Goal: Task Accomplishment & Management: Complete application form

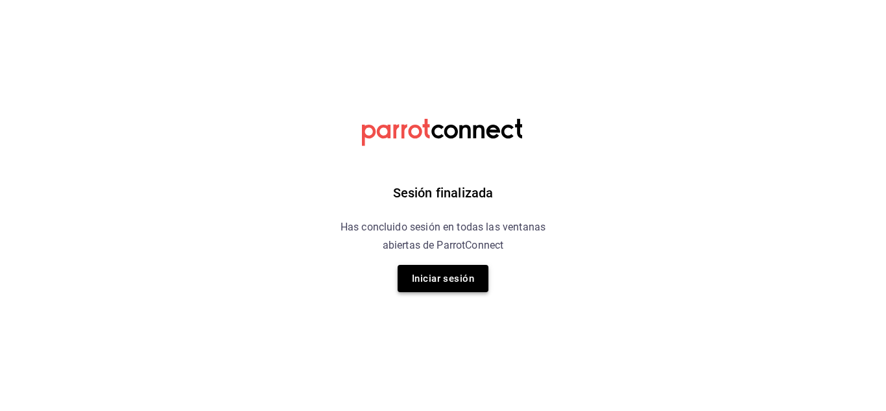
click at [448, 270] on button "Iniciar sesión" at bounding box center [443, 278] width 91 height 27
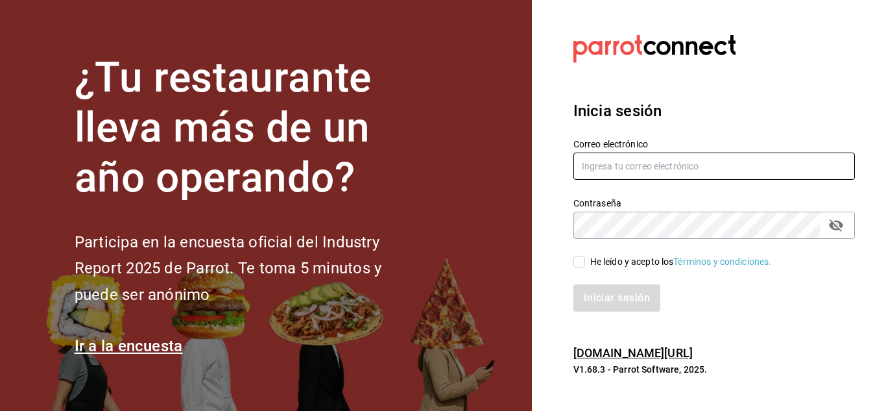
type input "gustavo.barrera012@gmail.com"
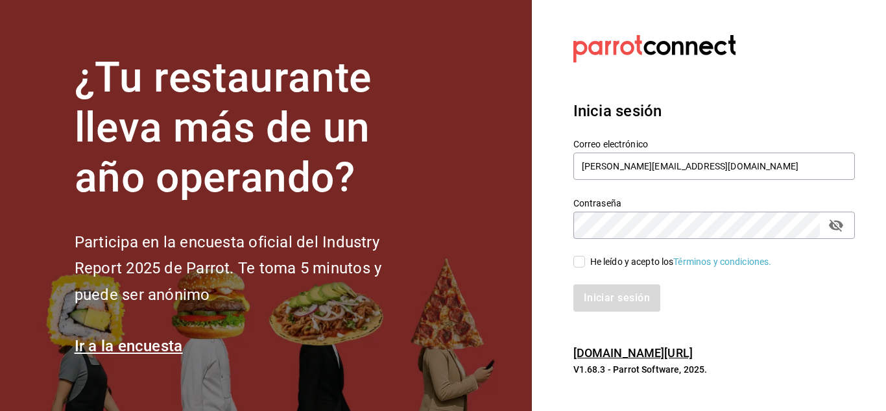
click at [581, 259] on input "He leído y acepto los Términos y condiciones." at bounding box center [579, 262] width 12 height 12
checkbox input "true"
click at [608, 299] on button "Iniciar sesión" at bounding box center [617, 297] width 88 height 27
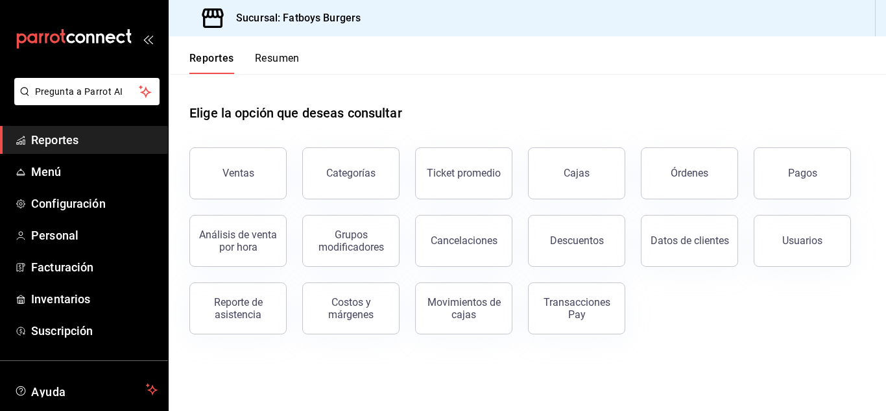
click at [53, 219] on ul "Reportes Menú Configuración Personal Facturación Inventarios Suscripción" at bounding box center [84, 235] width 168 height 219
click at [45, 237] on span "Personal" at bounding box center [94, 235] width 126 height 18
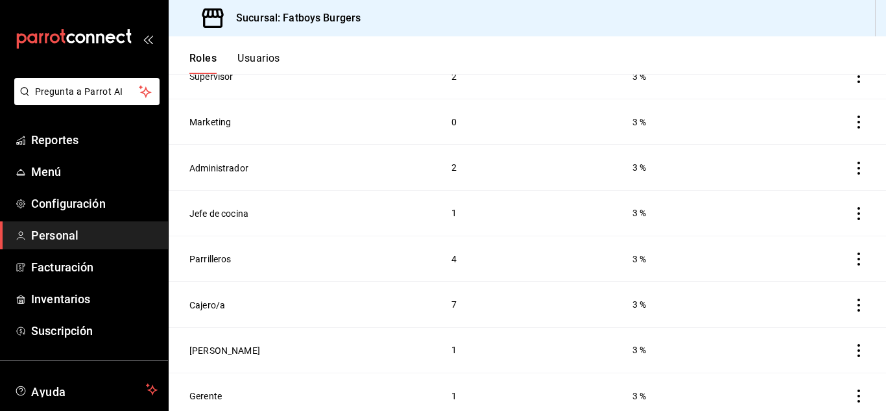
scroll to position [288, 0]
click at [250, 51] on div "Roles Usuarios" at bounding box center [225, 55] width 112 height 38
click at [258, 58] on button "Usuarios" at bounding box center [258, 63] width 43 height 22
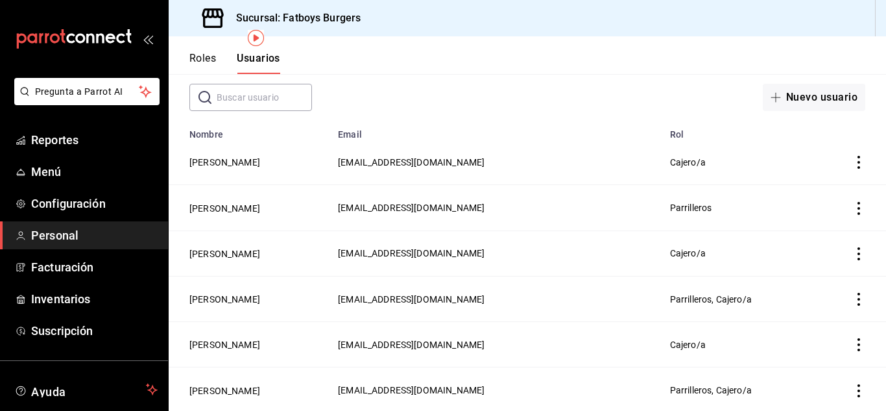
scroll to position [68, 0]
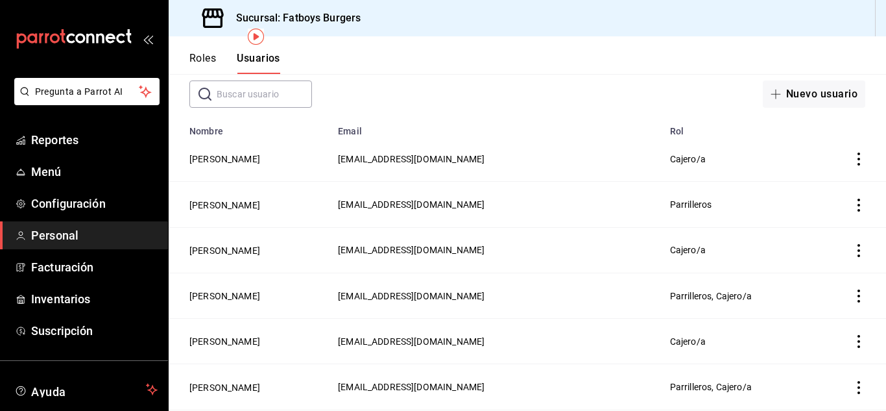
click at [852, 250] on icon "actions" at bounding box center [858, 250] width 13 height 13
click at [816, 259] on li "Eliminar" at bounding box center [801, 267] width 109 height 36
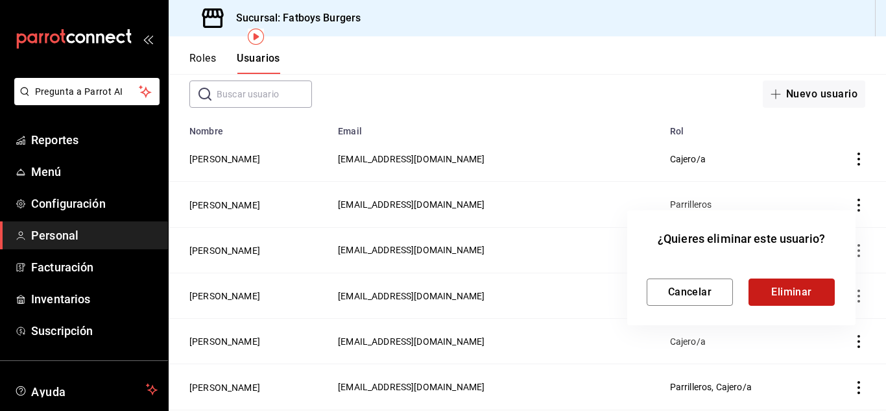
click at [792, 288] on button "Eliminar" at bounding box center [792, 291] width 86 height 27
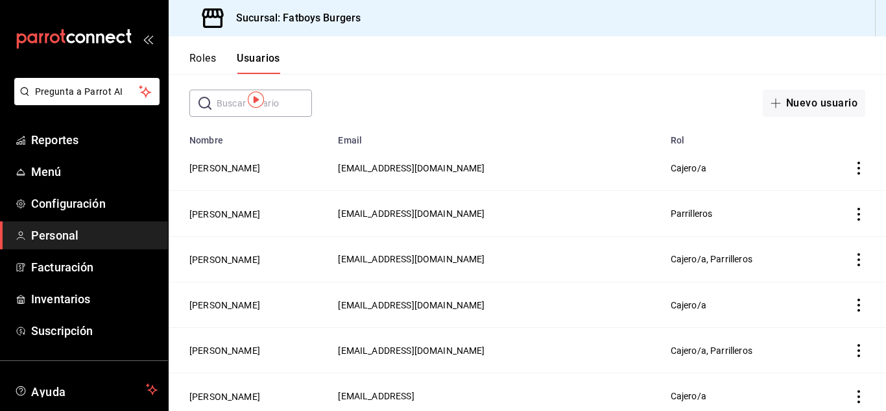
scroll to position [0, 0]
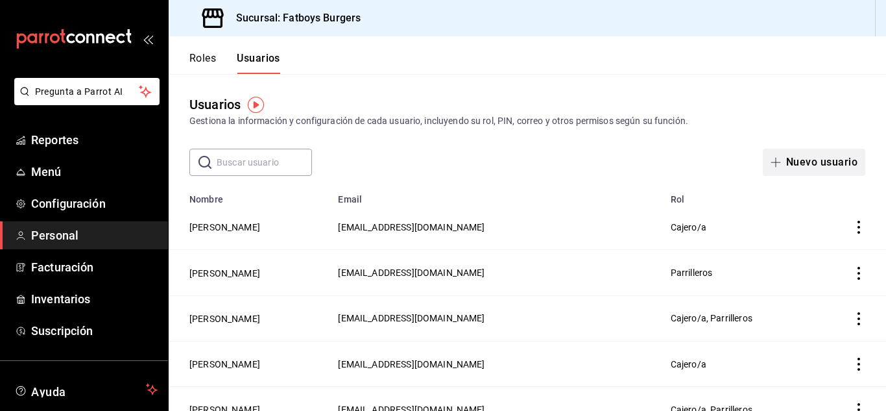
click at [805, 164] on button "Nuevo usuario" at bounding box center [814, 162] width 102 height 27
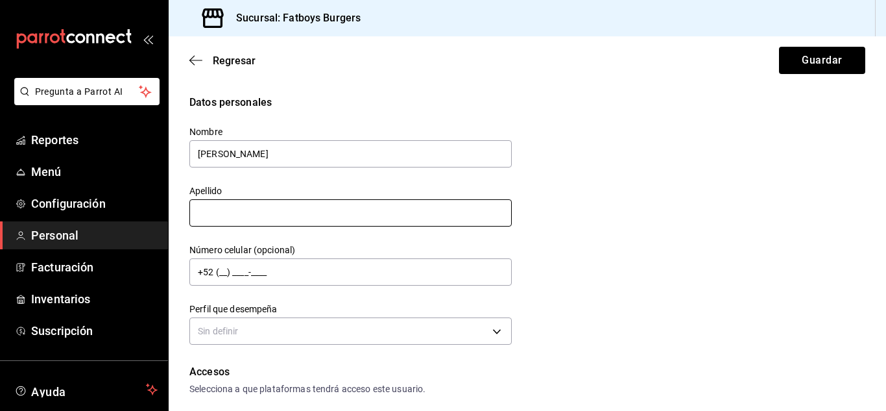
type input "[PERSON_NAME]"
click at [272, 216] on input "text" at bounding box center [350, 212] width 322 height 27
type input "[PERSON_NAME]"
click at [691, 227] on div "Datos personales Nombre [PERSON_NAME] [PERSON_NAME] Número celular (opcional) +…" at bounding box center [527, 222] width 676 height 254
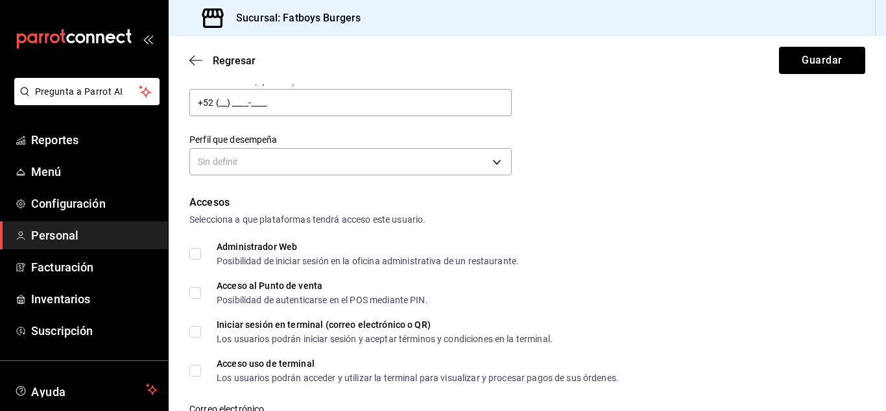
scroll to position [180, 0]
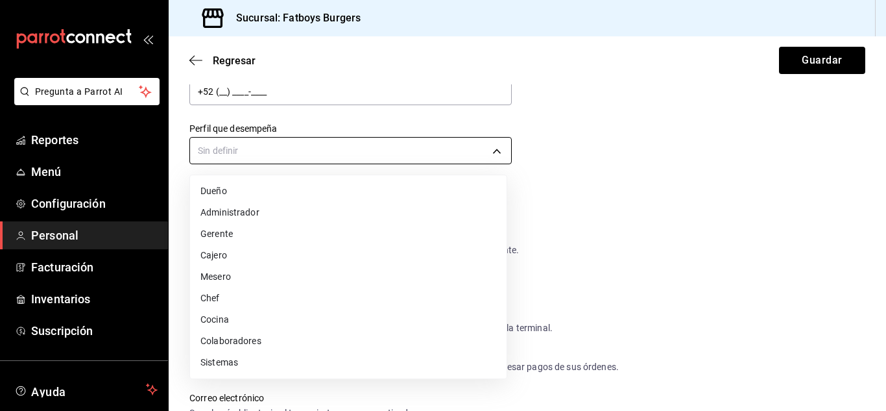
click at [328, 157] on body "Pregunta a Parrot AI Reportes Menú Configuración Personal Facturación Inventari…" at bounding box center [443, 205] width 886 height 411
click at [225, 318] on li "Cocina" at bounding box center [348, 319] width 317 height 21
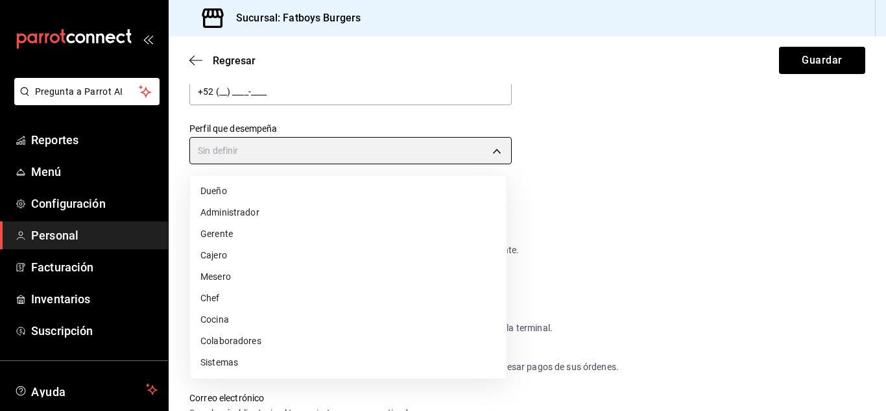
type input "KITCHEN"
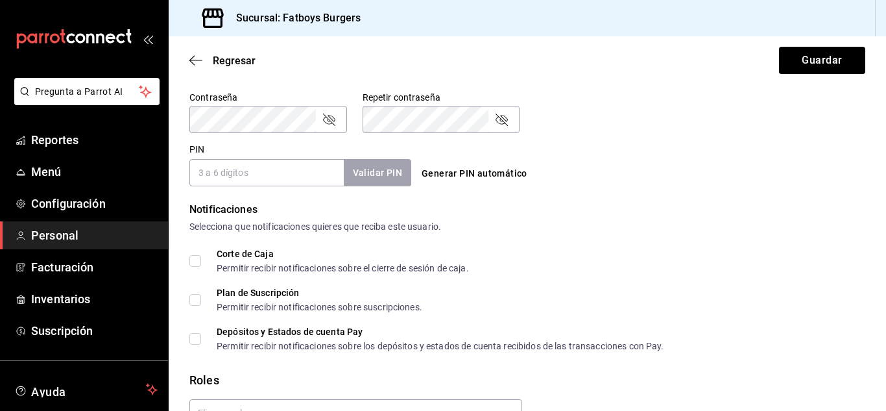
scroll to position [626, 0]
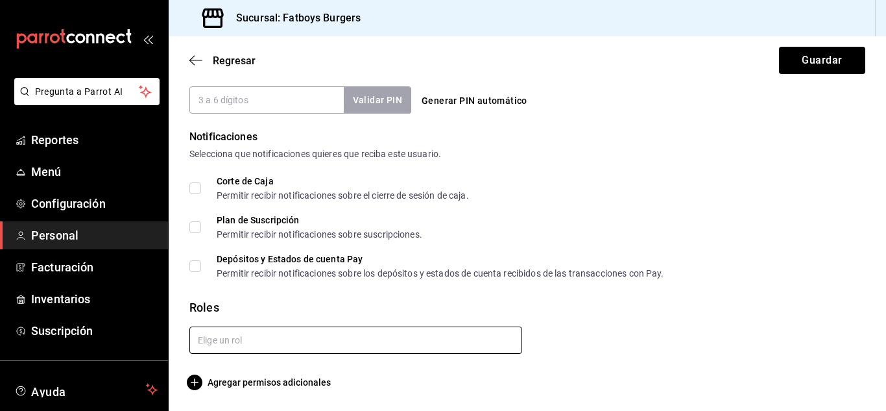
click at [248, 339] on input "text" at bounding box center [355, 339] width 333 height 27
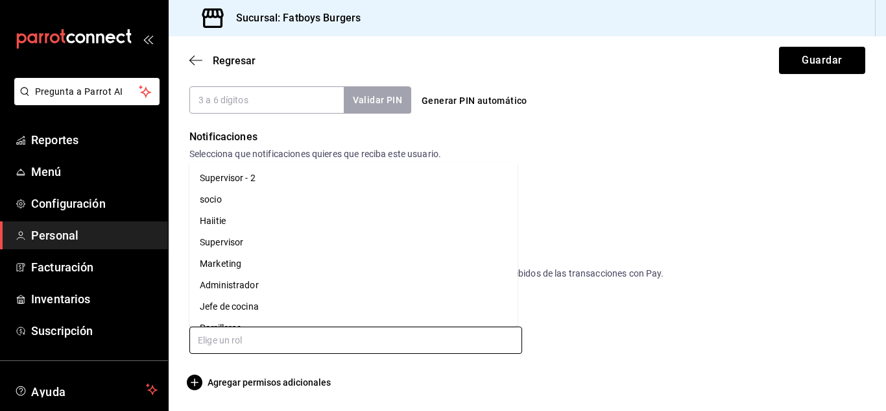
scroll to position [82, 0]
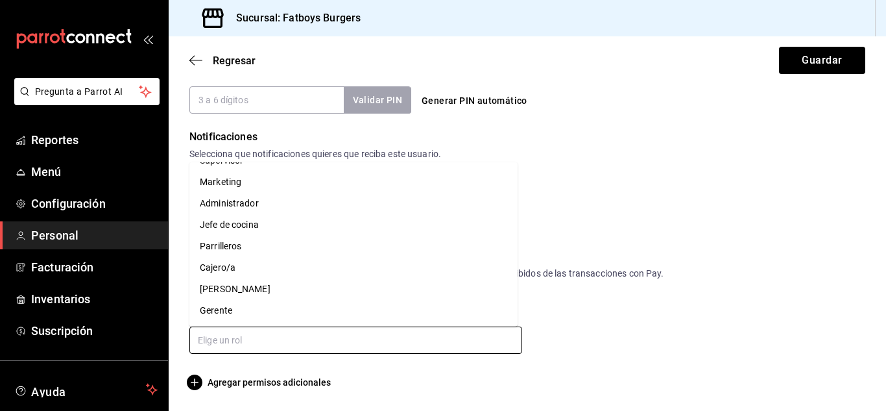
click at [219, 244] on li "Parrilleros" at bounding box center [353, 245] width 328 height 21
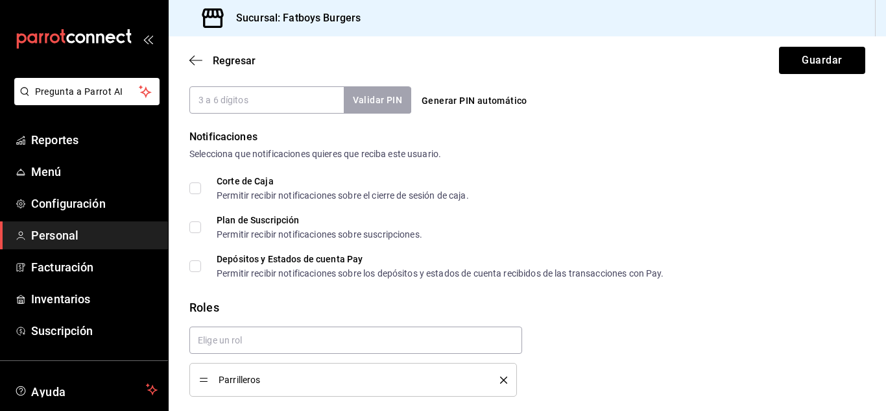
click at [767, 204] on div "Corte de Caja Permitir recibir notificaciones sobre el cierre de sesión de caja…" at bounding box center [527, 226] width 676 height 101
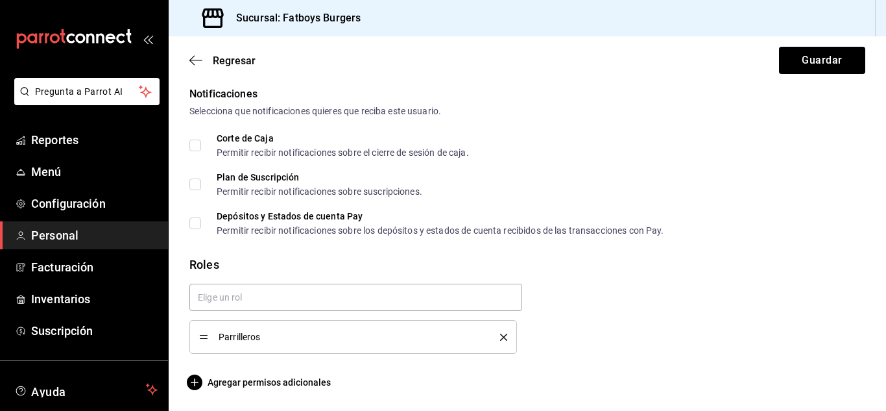
checkbox input "true"
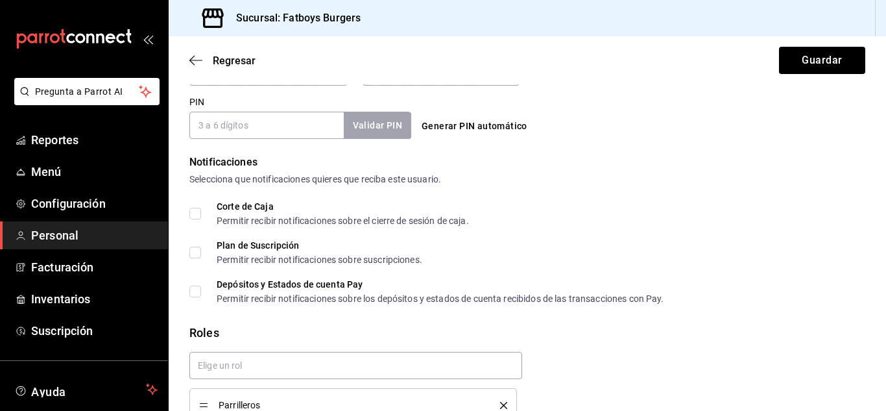
scroll to position [490, 0]
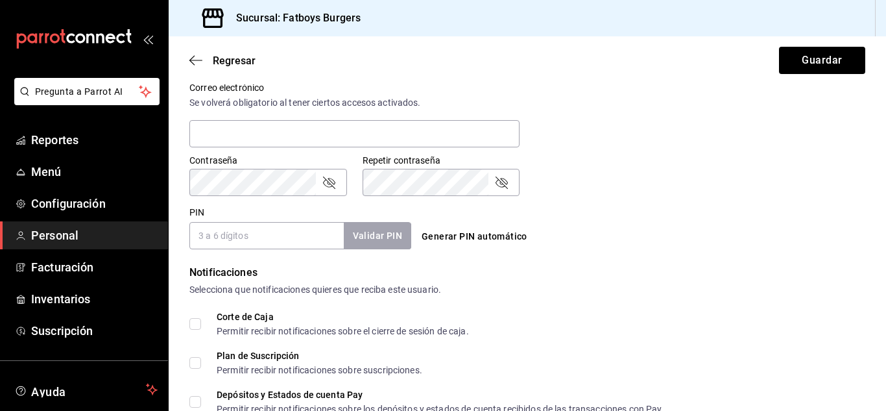
click at [250, 245] on input "PIN" at bounding box center [266, 235] width 154 height 27
type input "3456"
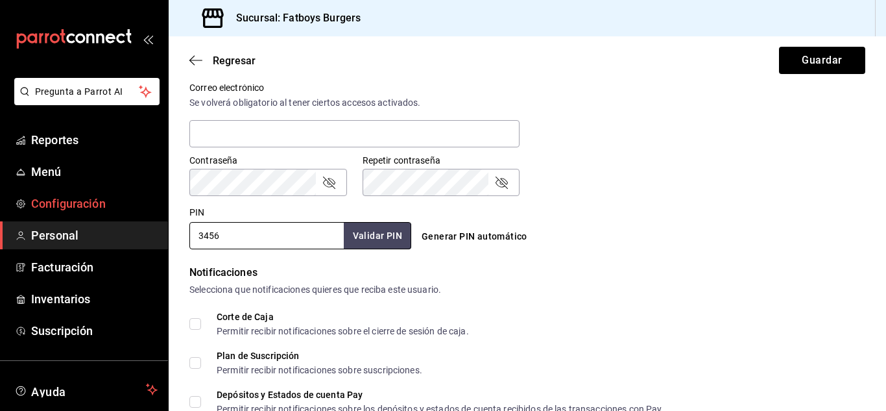
drag, startPoint x: 232, startPoint y: 241, endPoint x: 0, endPoint y: 195, distance: 236.2
click at [0, 199] on div "Pregunta a Parrot AI Reportes Menú Configuración Personal Facturación Inventari…" at bounding box center [443, 205] width 886 height 411
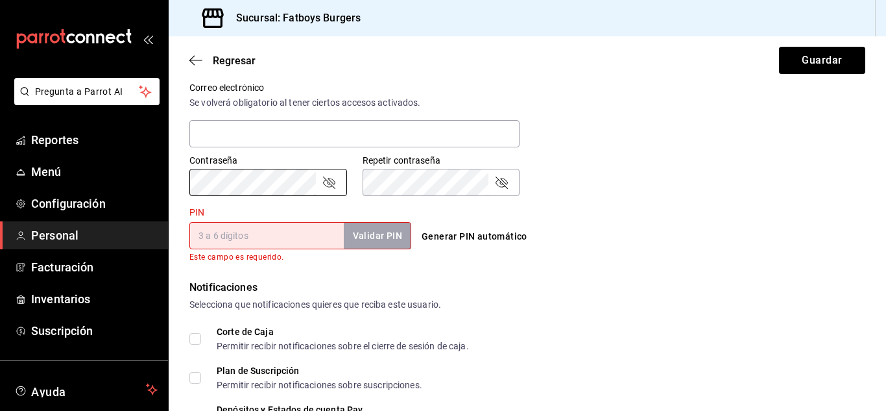
click at [621, 239] on div "Generar PIN automático" at bounding box center [527, 236] width 222 height 24
click at [280, 237] on input "PIN" at bounding box center [266, 235] width 154 height 27
paste input "3456"
type input "3456"
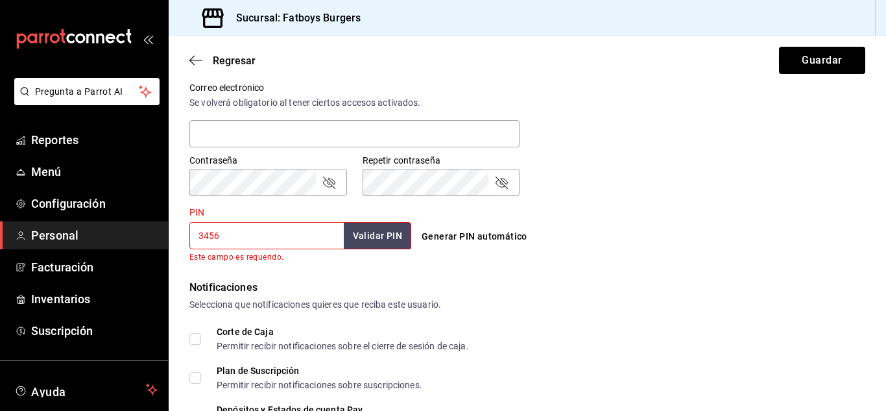
click at [630, 268] on form "Datos personales Nombre [PERSON_NAME] [PERSON_NAME] Número celular (opcional) +…" at bounding box center [527, 93] width 676 height 979
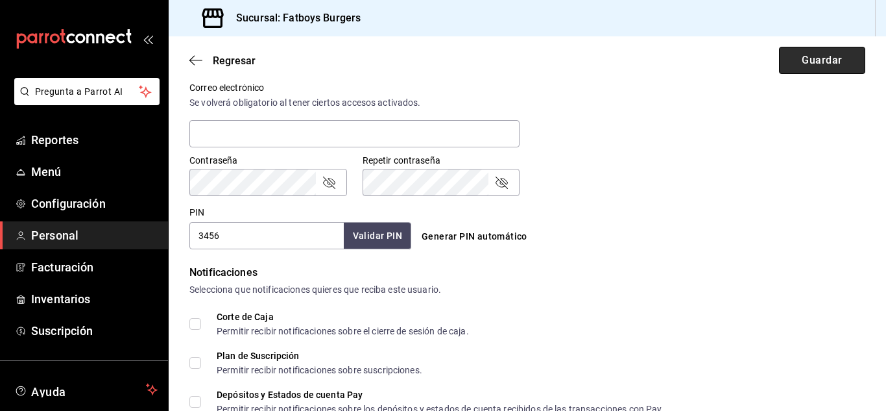
click at [835, 56] on button "Guardar" at bounding box center [822, 60] width 86 height 27
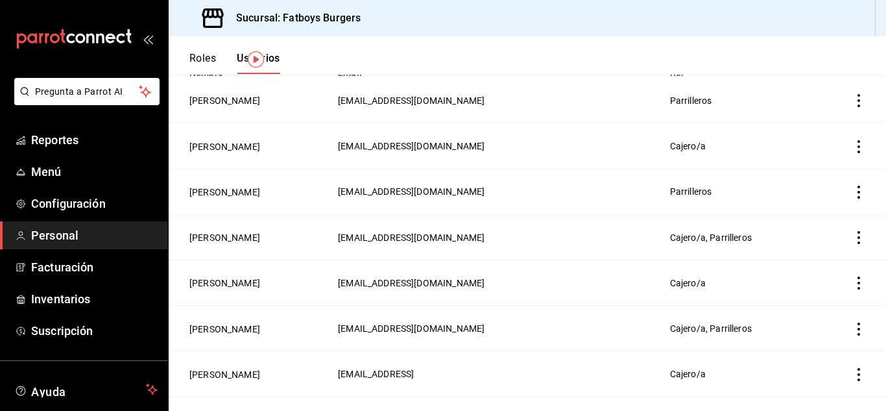
scroll to position [30, 0]
